Goal: Task Accomplishment & Management: Use online tool/utility

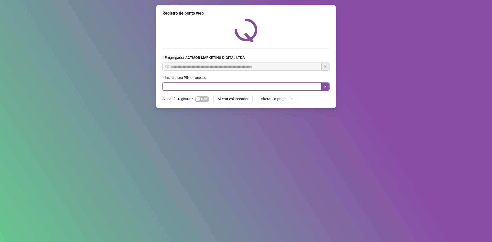
click at [209, 87] on input "text" at bounding box center [241, 86] width 159 height 8
type input "*****"
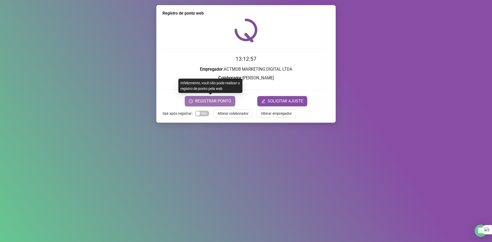
click at [216, 98] on span "REGISTRAR PONTO" at bounding box center [213, 101] width 36 height 6
